Goal: Transaction & Acquisition: Purchase product/service

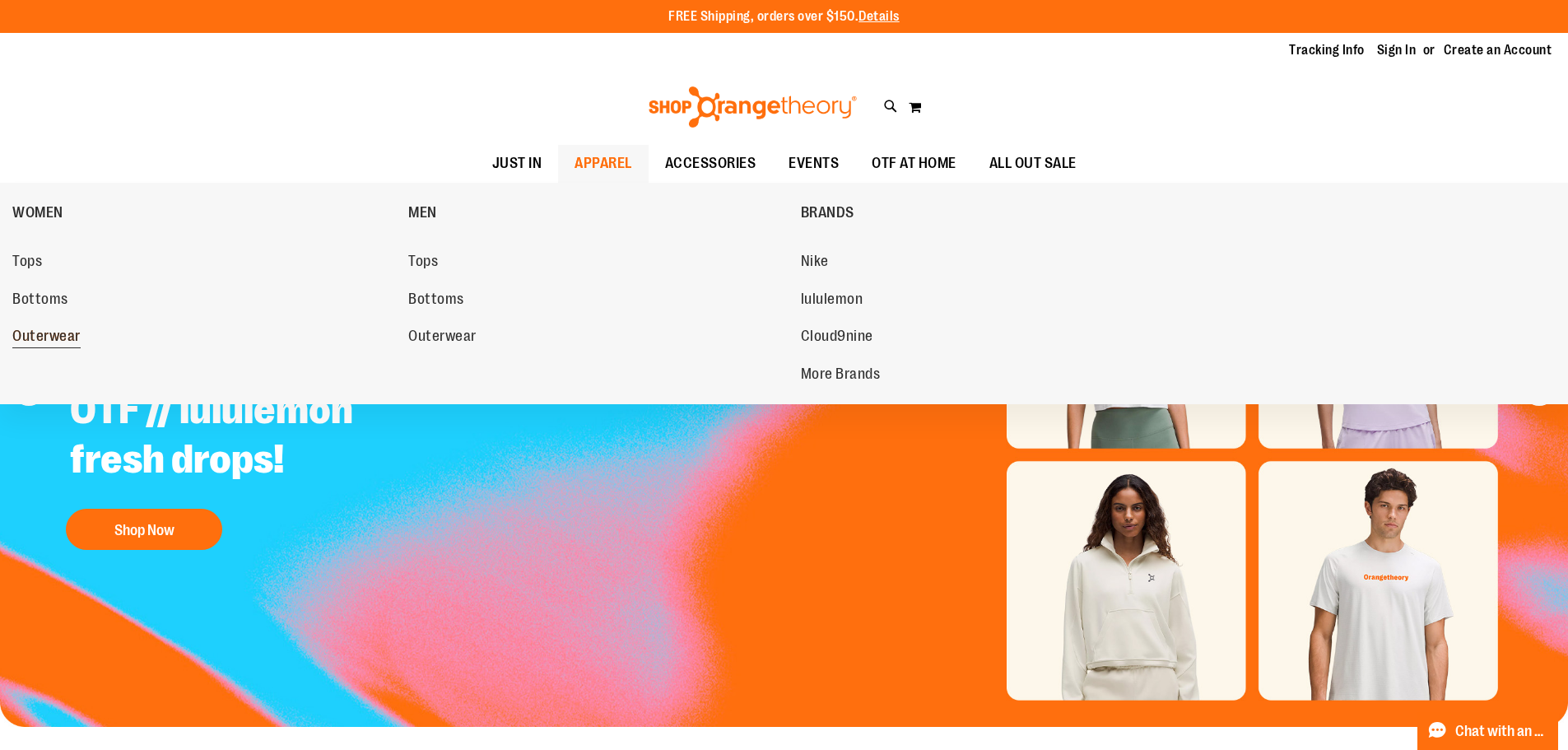
click at [32, 335] on span "Outerwear" at bounding box center [46, 337] width 68 height 20
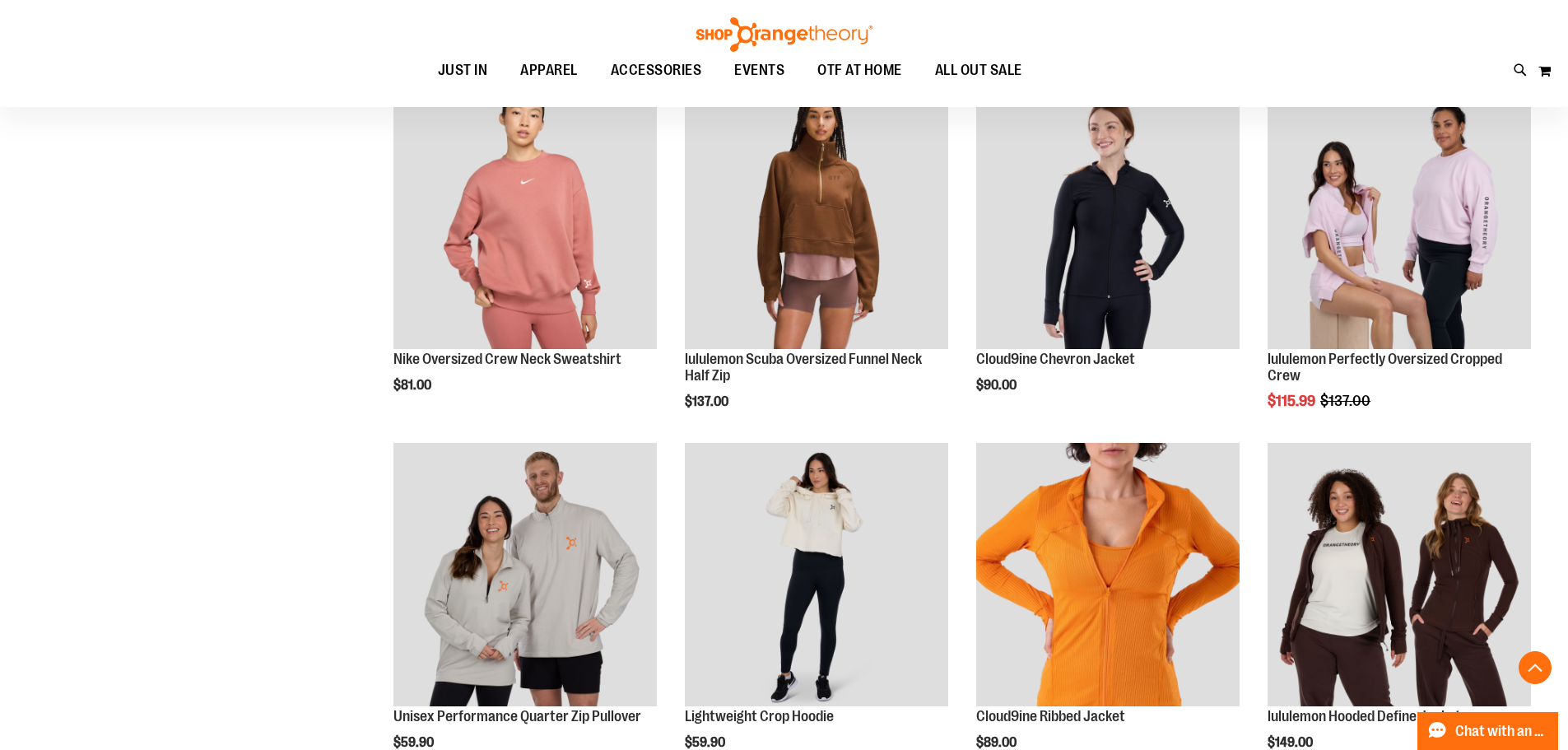
scroll to position [1316, 0]
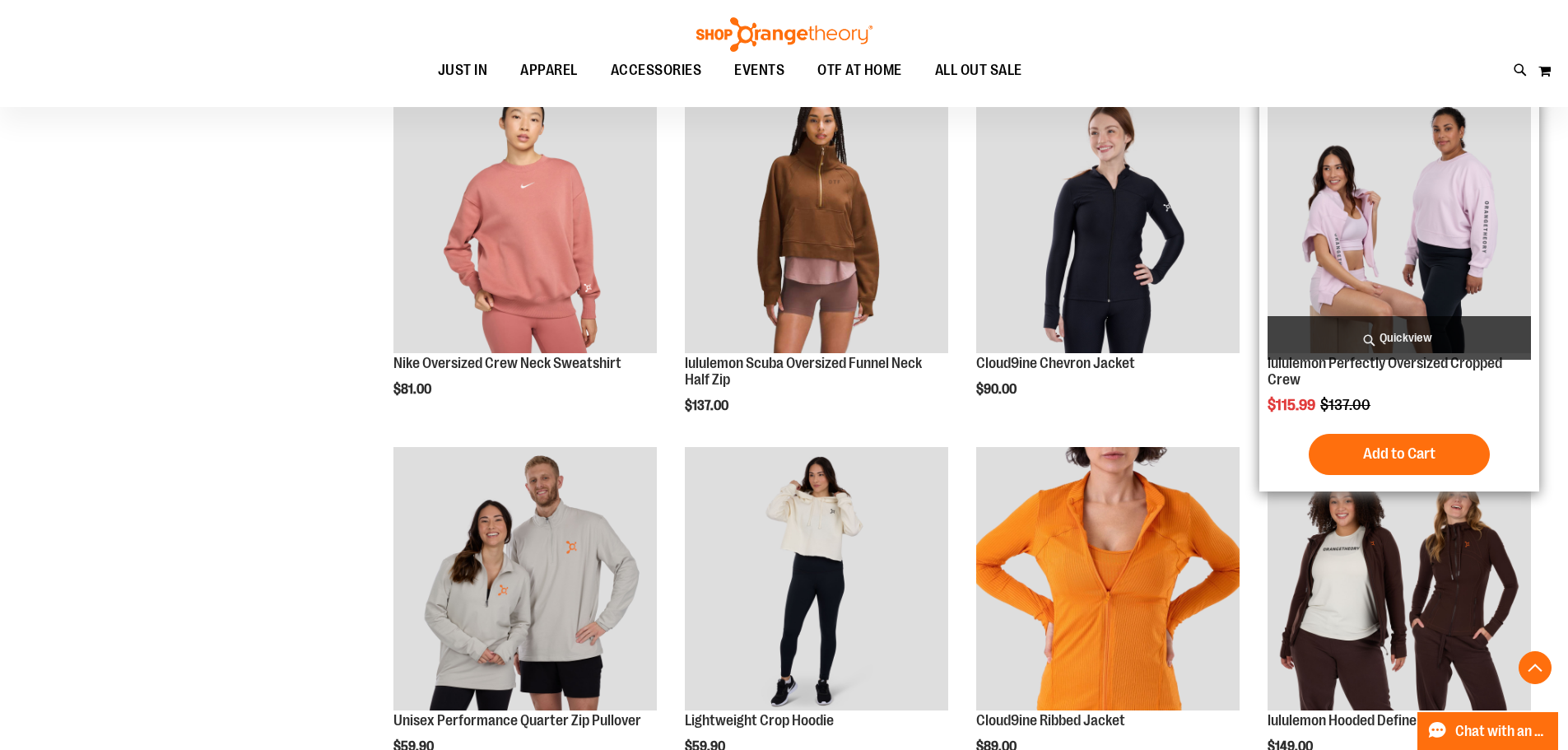
click at [1358, 164] on img "product" at bounding box center [1399, 222] width 264 height 264
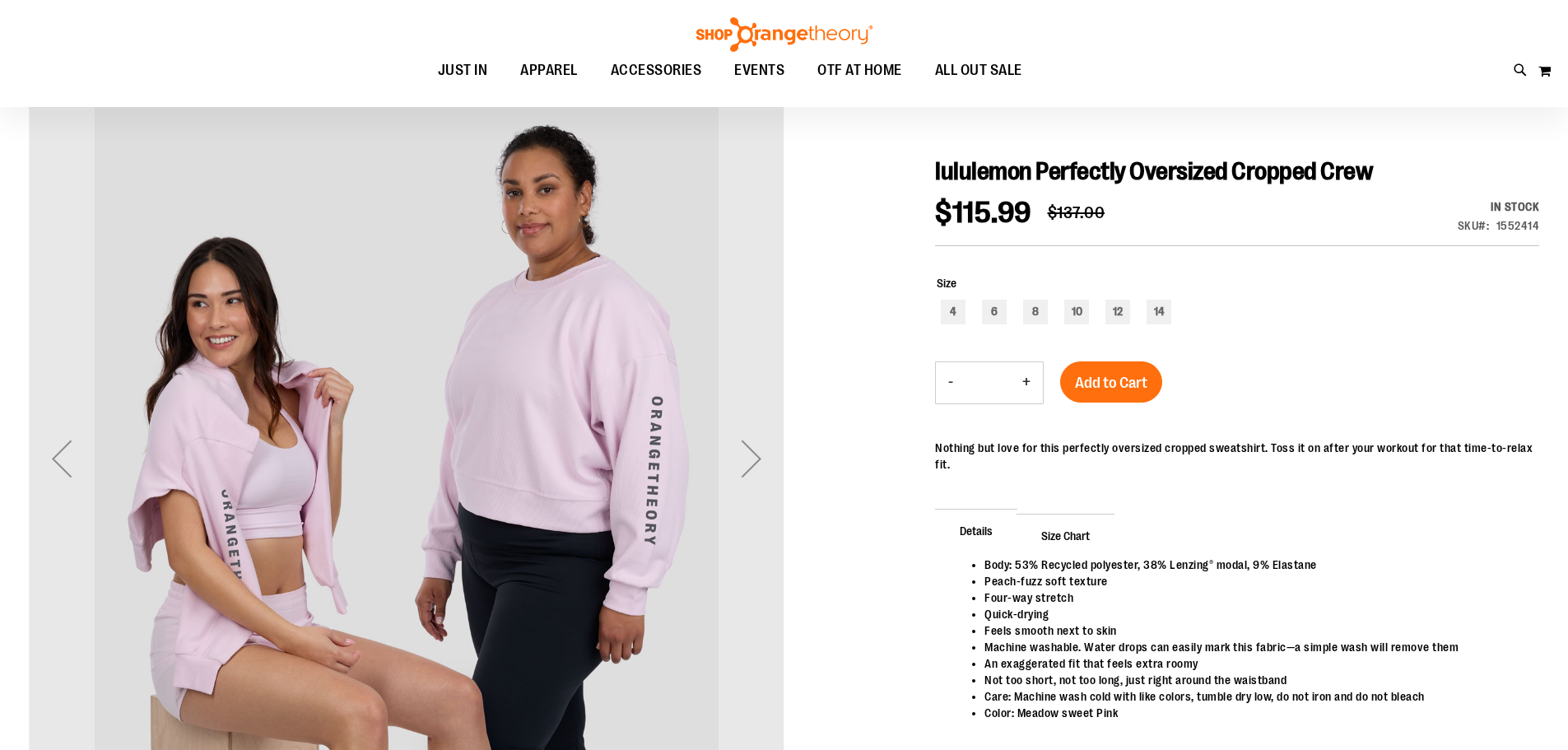
scroll to position [164, 0]
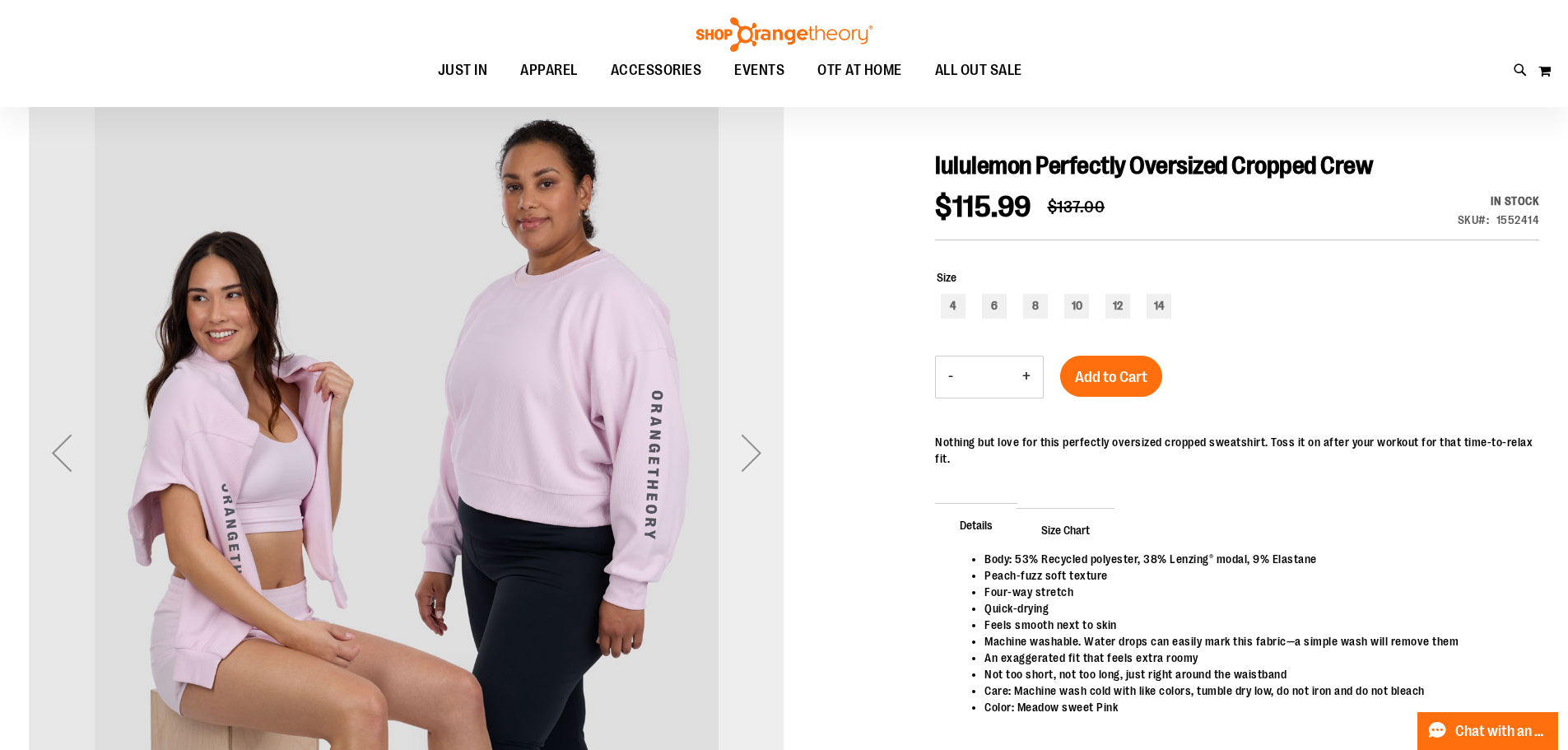
click at [760, 451] on div "Next" at bounding box center [752, 453] width 66 height 66
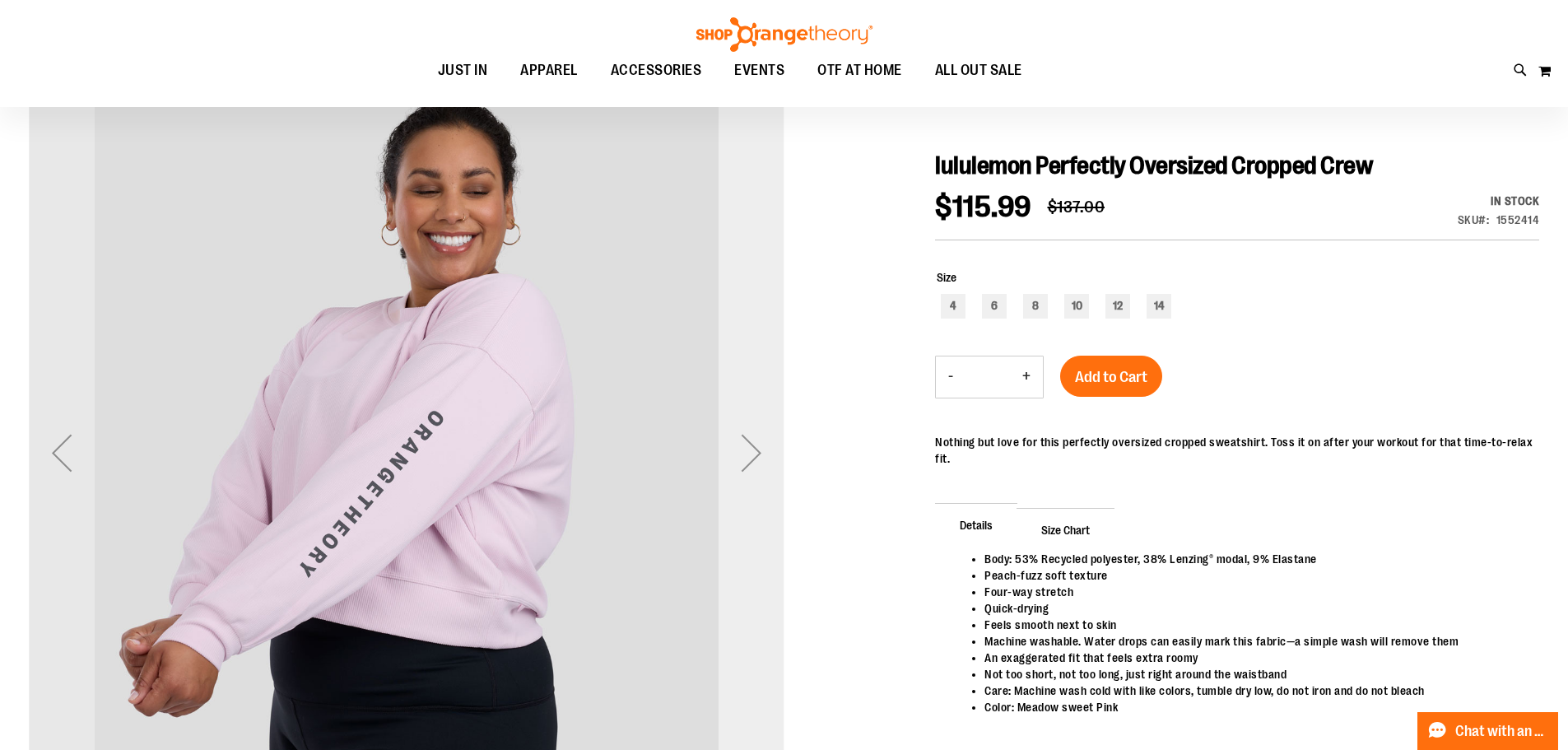
click at [759, 451] on div "Next" at bounding box center [752, 453] width 66 height 66
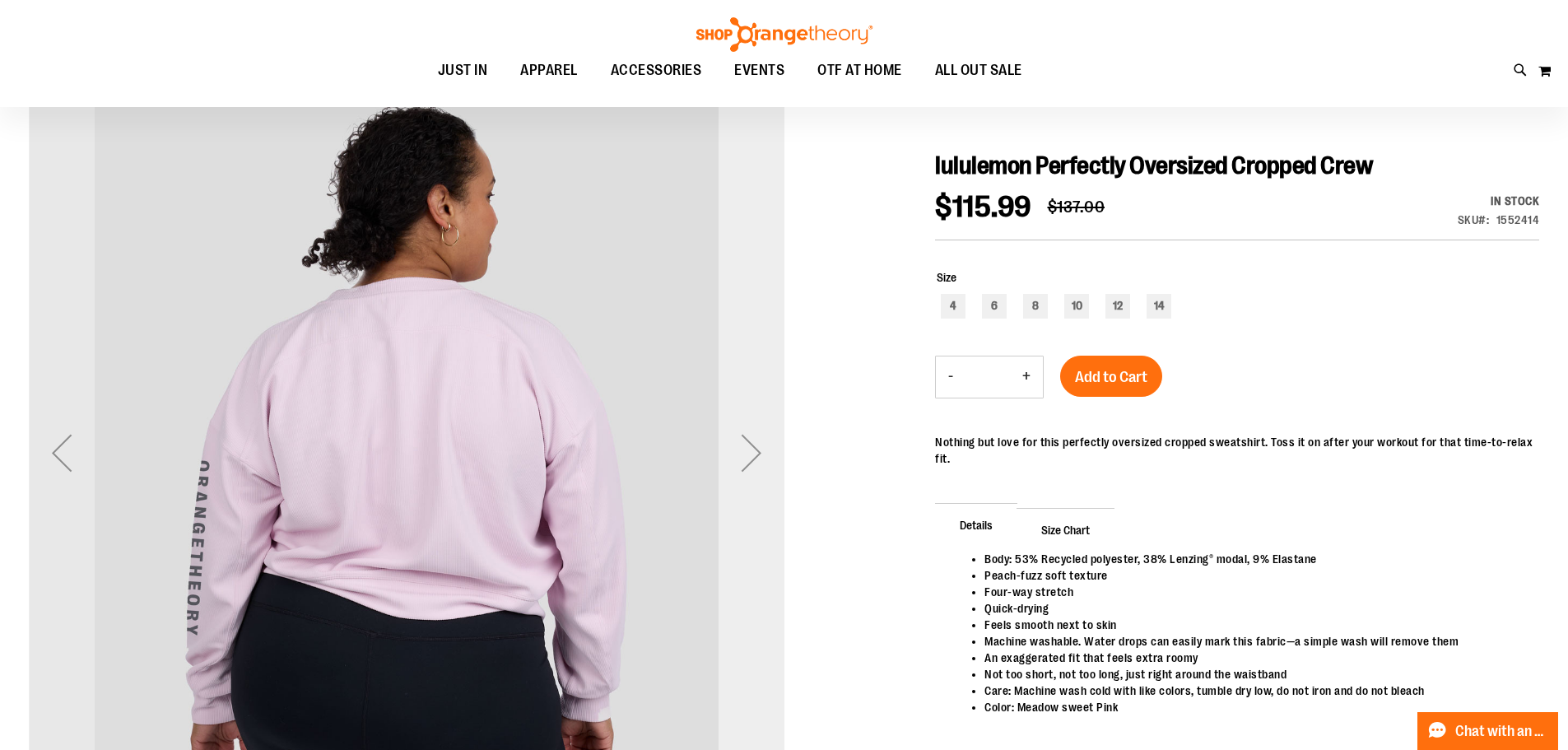
click at [758, 451] on div "Next" at bounding box center [752, 453] width 66 height 66
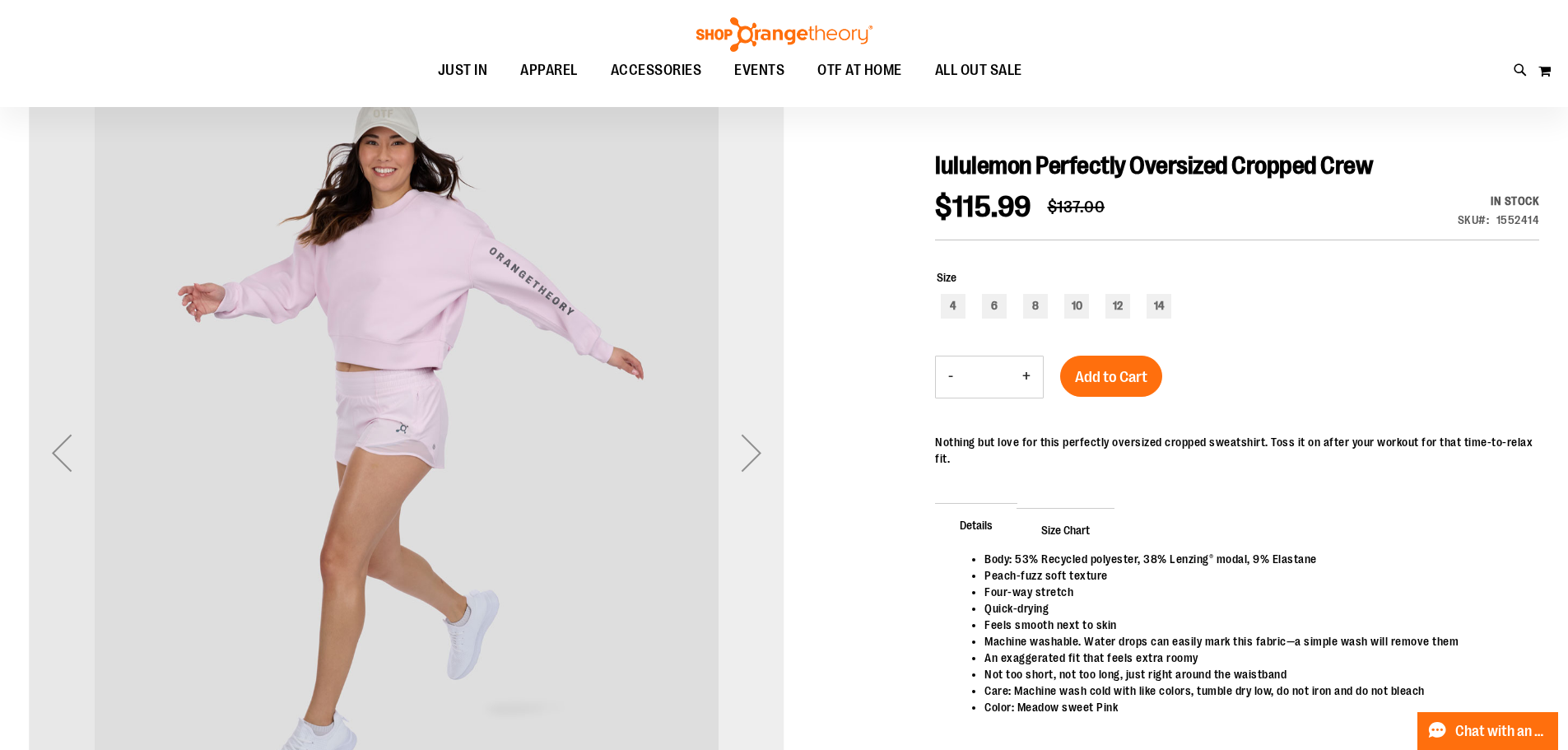
click at [758, 451] on div "Next" at bounding box center [752, 453] width 66 height 66
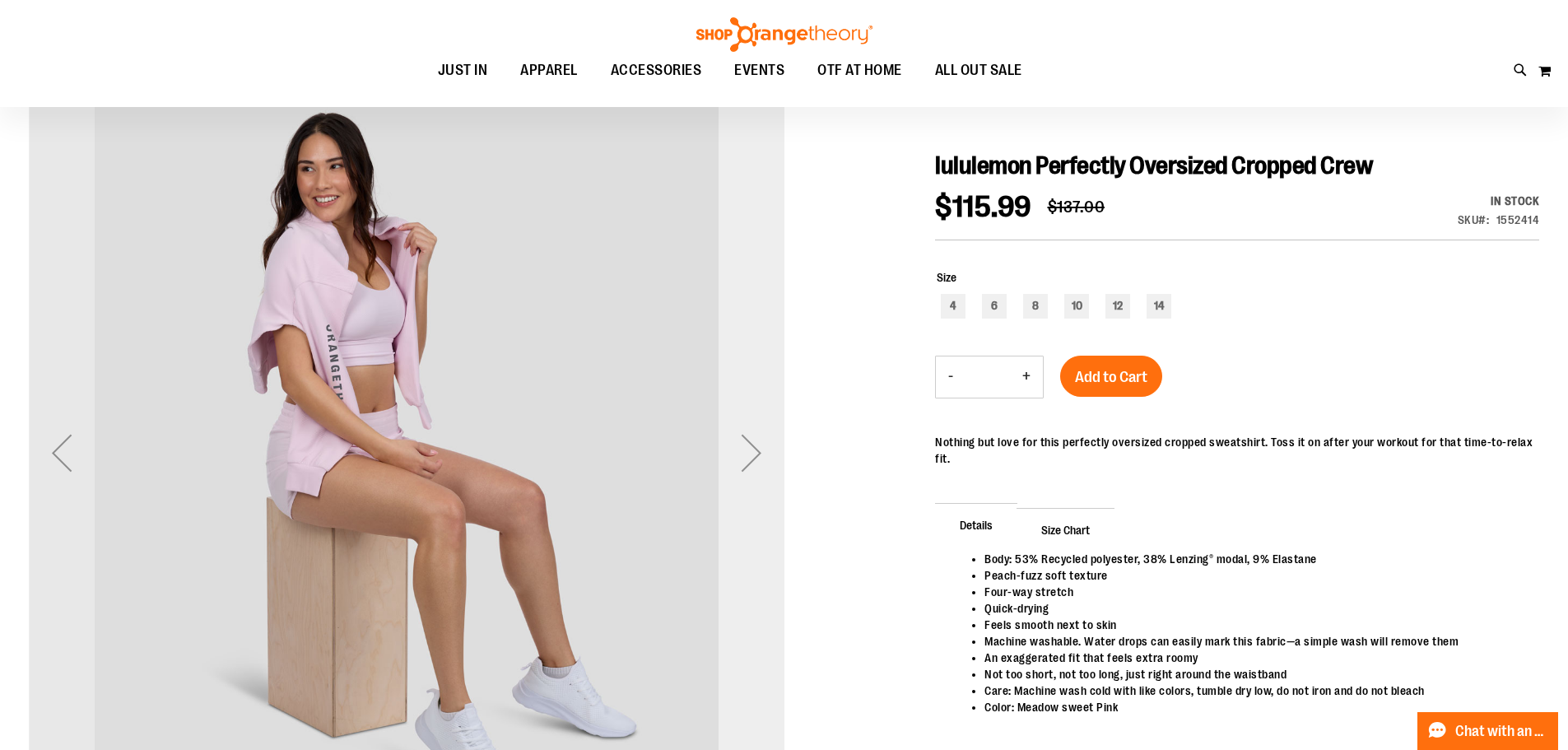
click at [758, 451] on div "Next" at bounding box center [752, 453] width 66 height 66
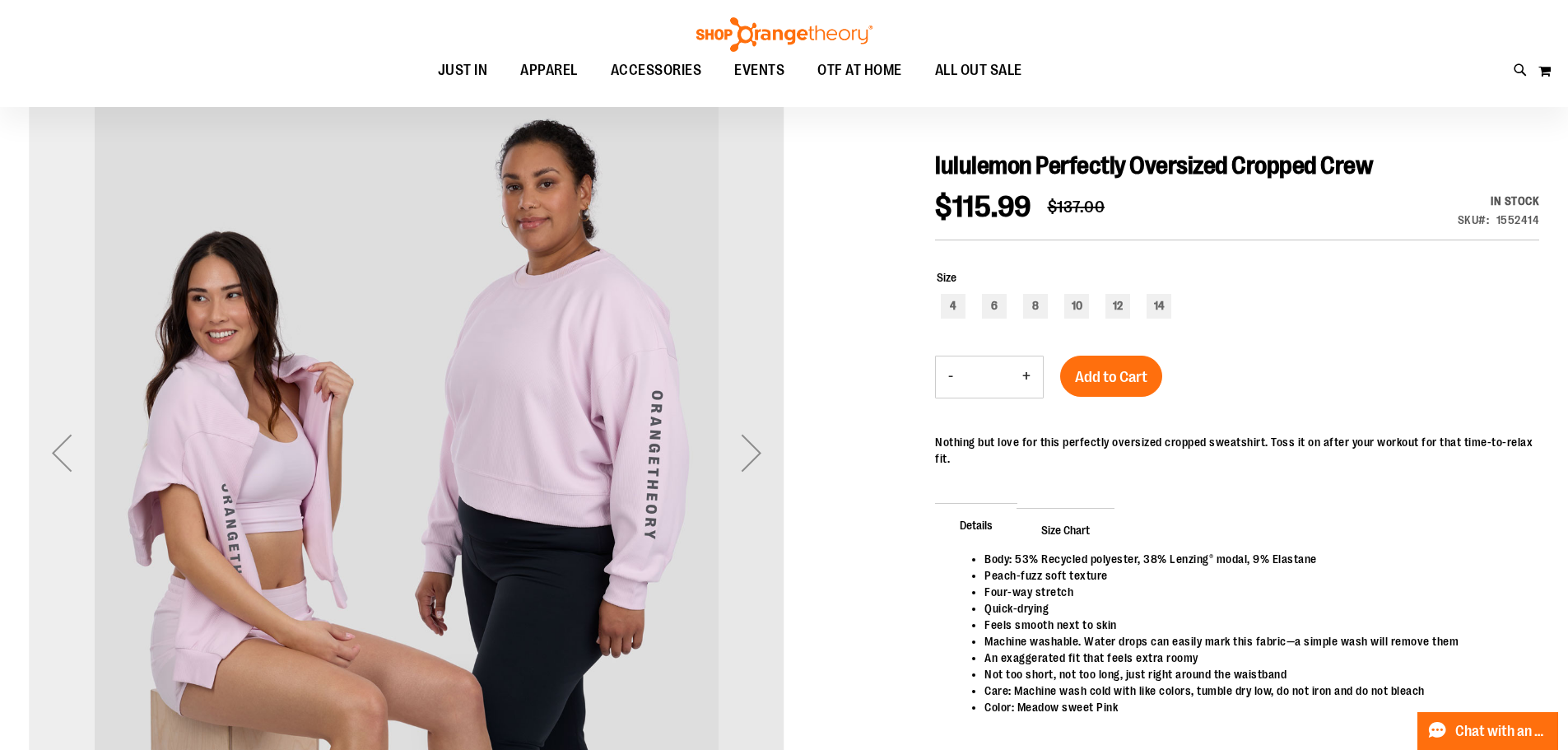
click at [64, 465] on div "Previous" at bounding box center [62, 453] width 66 height 66
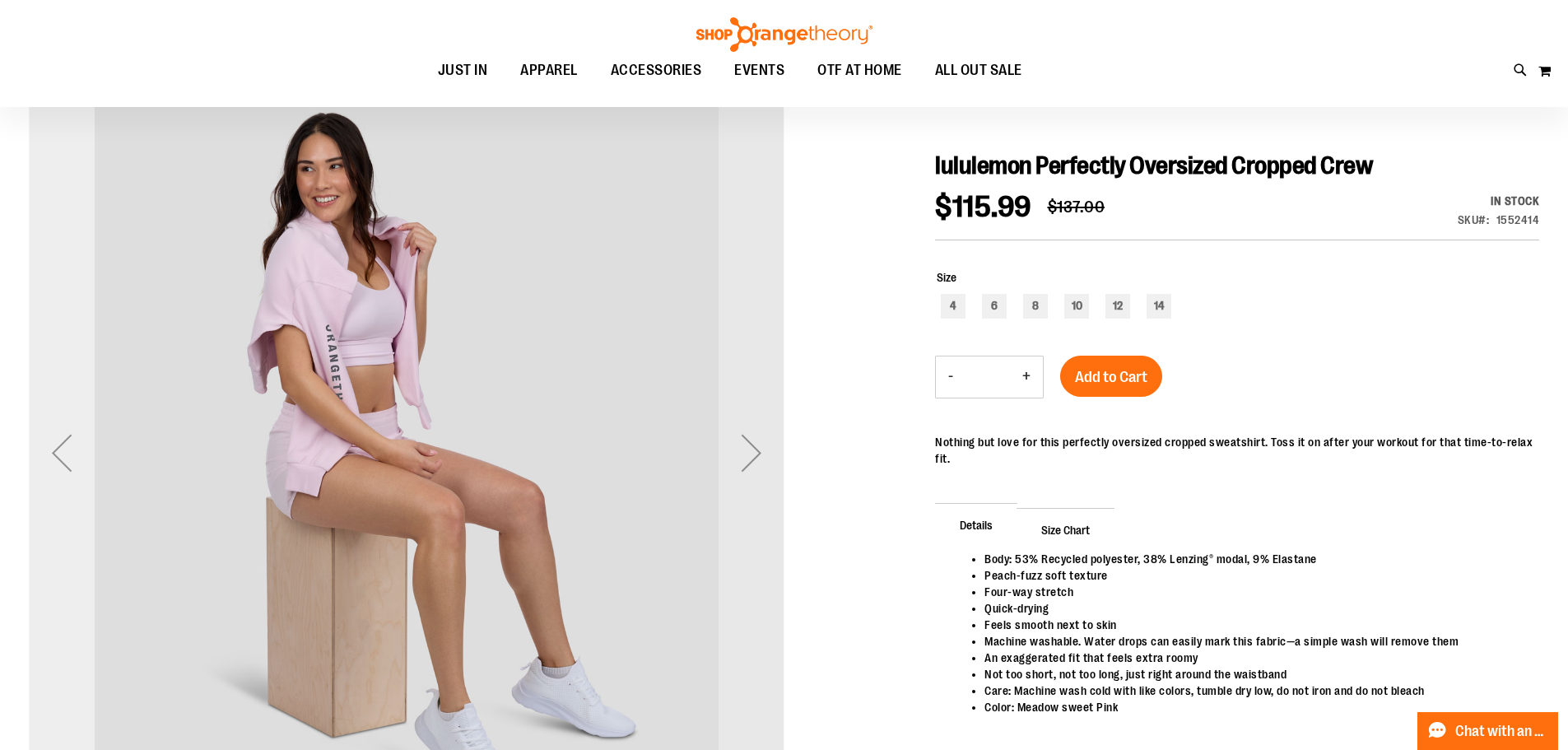
click at [60, 466] on div "Previous" at bounding box center [62, 453] width 66 height 66
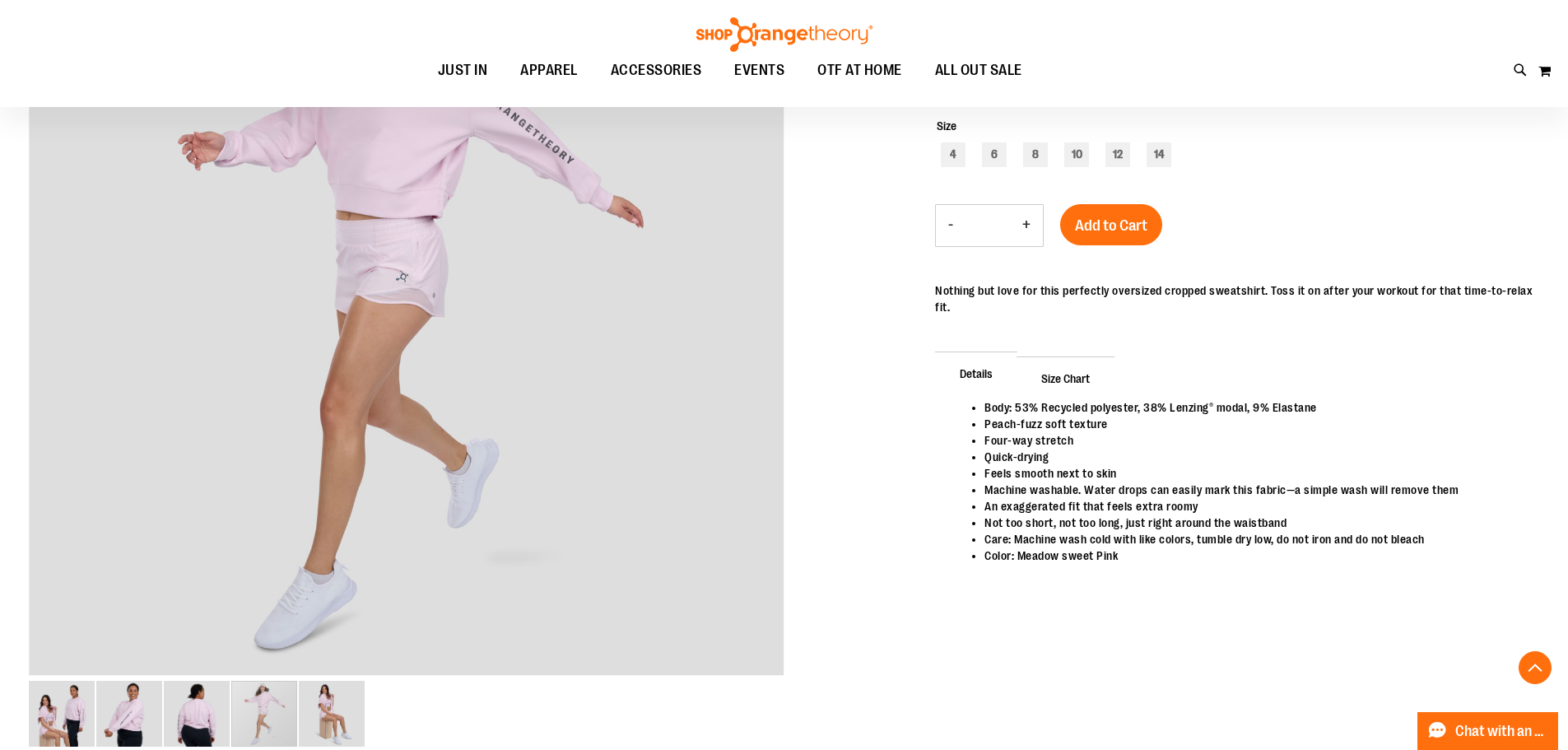
scroll to position [328, 0]
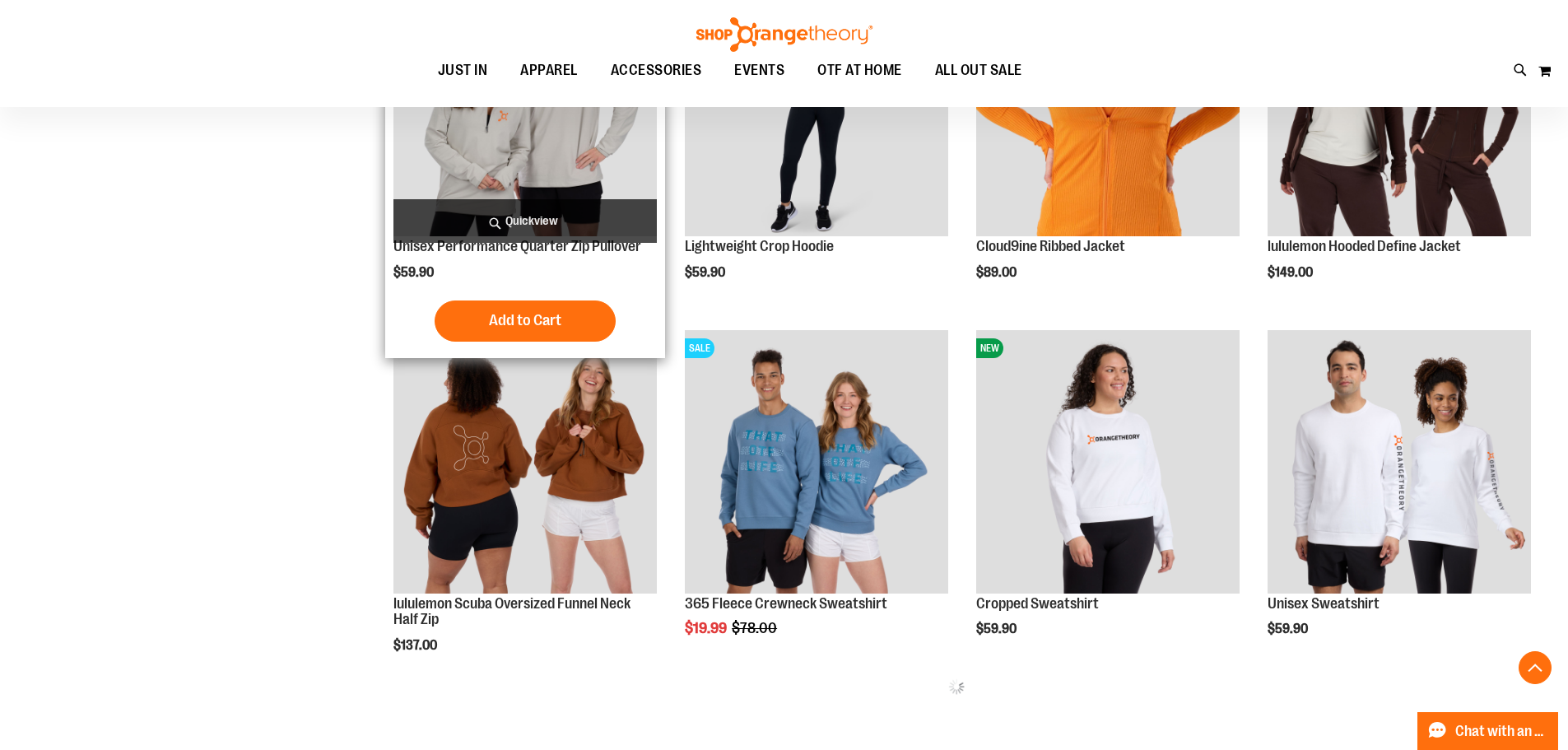
scroll to position [708, 0]
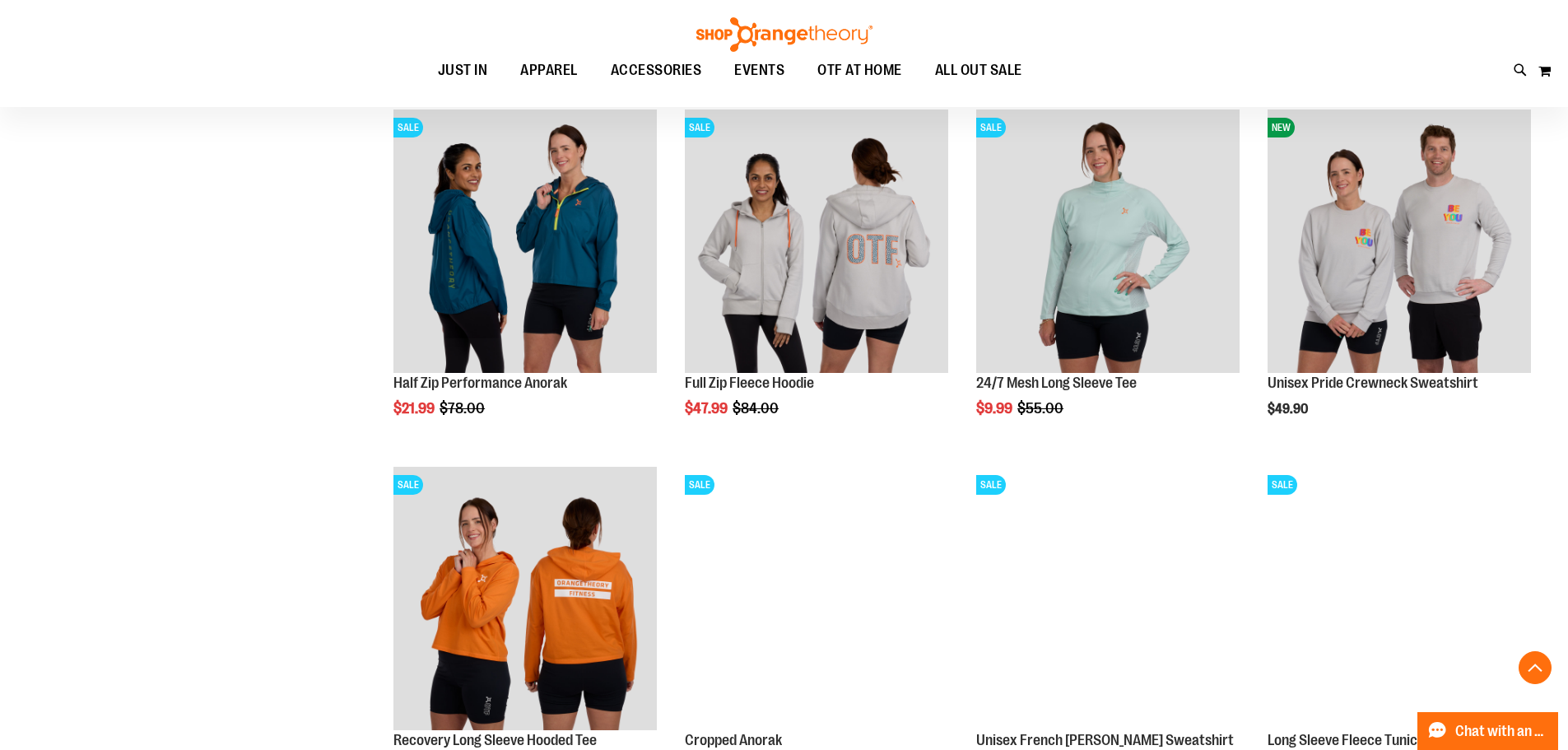
scroll to position [1367, 0]
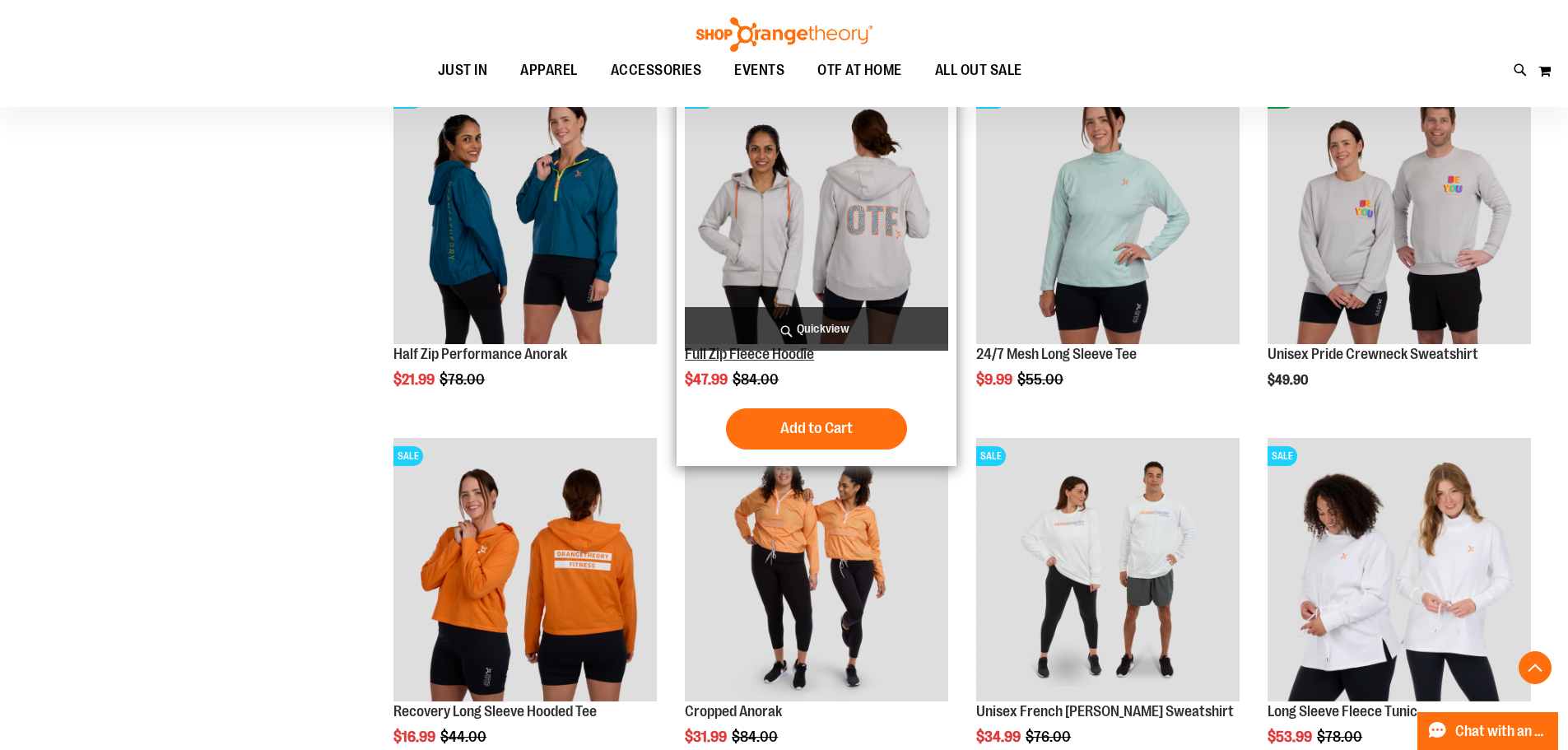
click at [744, 359] on link "Full Zip Fleece Hoodie" at bounding box center [749, 354] width 130 height 17
